Goal: Transaction & Acquisition: Purchase product/service

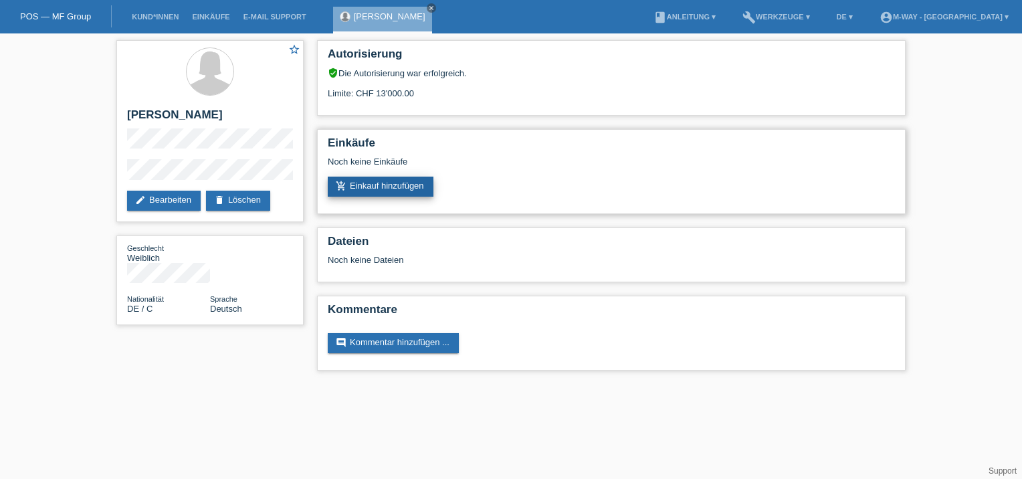
click at [385, 185] on link "add_shopping_cart Einkauf hinzufügen" at bounding box center [381, 187] width 106 height 20
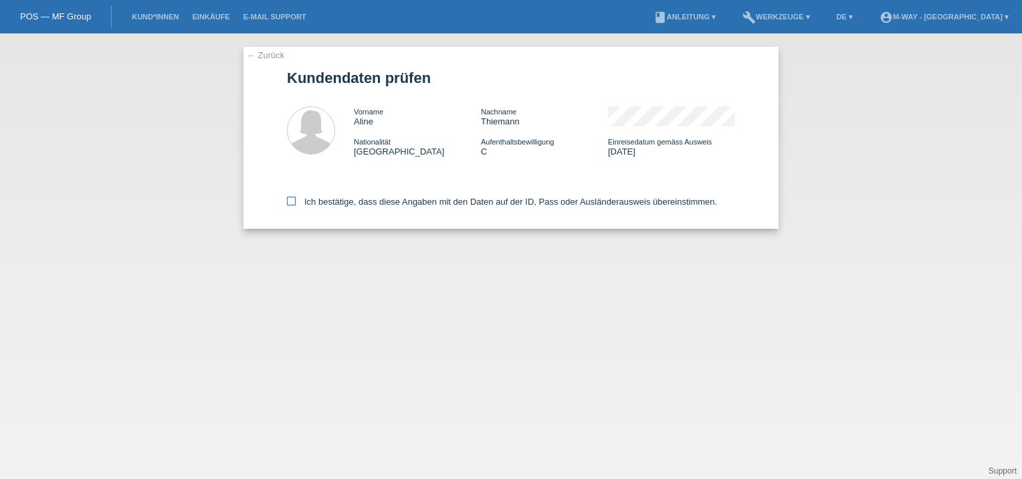
click at [292, 202] on icon at bounding box center [291, 201] width 9 height 9
click at [292, 202] on input "Ich bestätige, dass diese Angaben mit den Daten auf der ID, Pass oder Ausländer…" at bounding box center [291, 201] width 9 height 9
checkbox input "true"
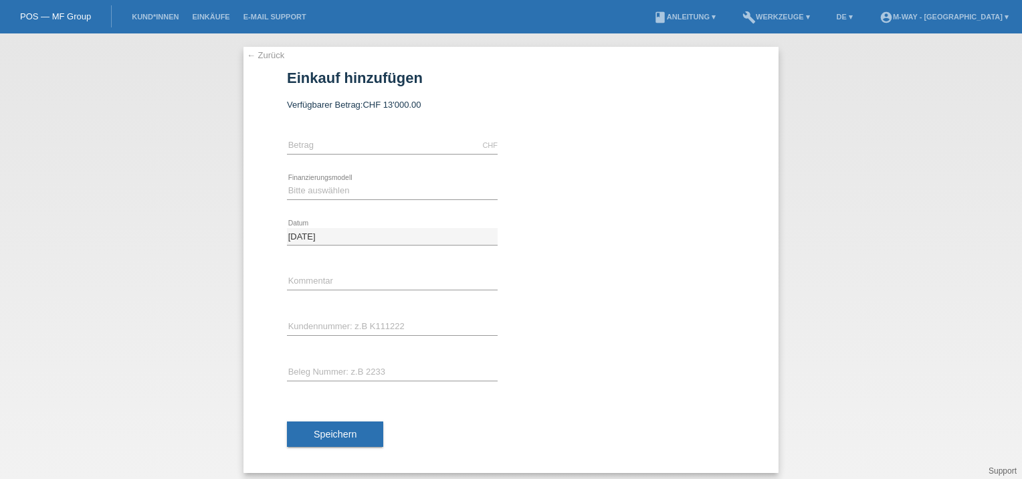
click at [266, 55] on link "← Zurück" at bounding box center [265, 55] width 37 height 10
